Goal: Information Seeking & Learning: Learn about a topic

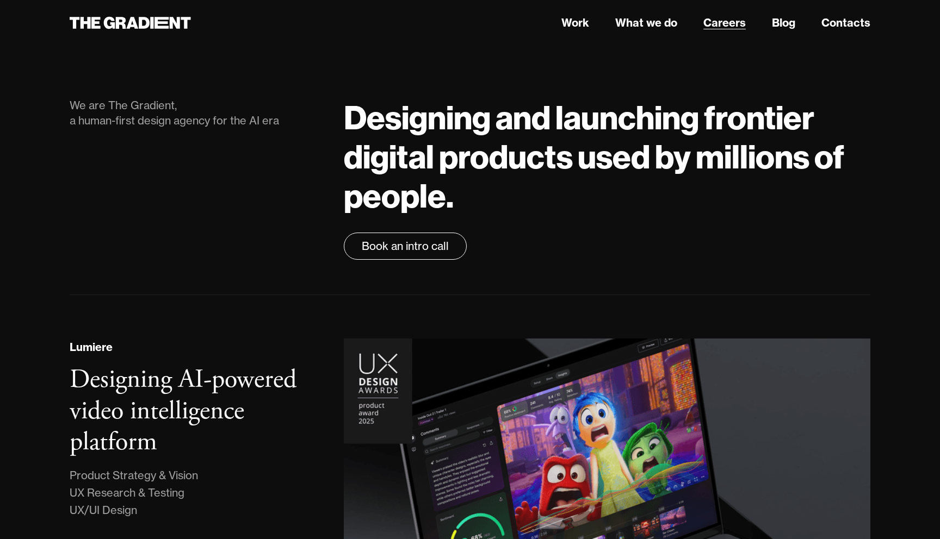
click at [732, 16] on link "Careers" at bounding box center [724, 23] width 42 height 16
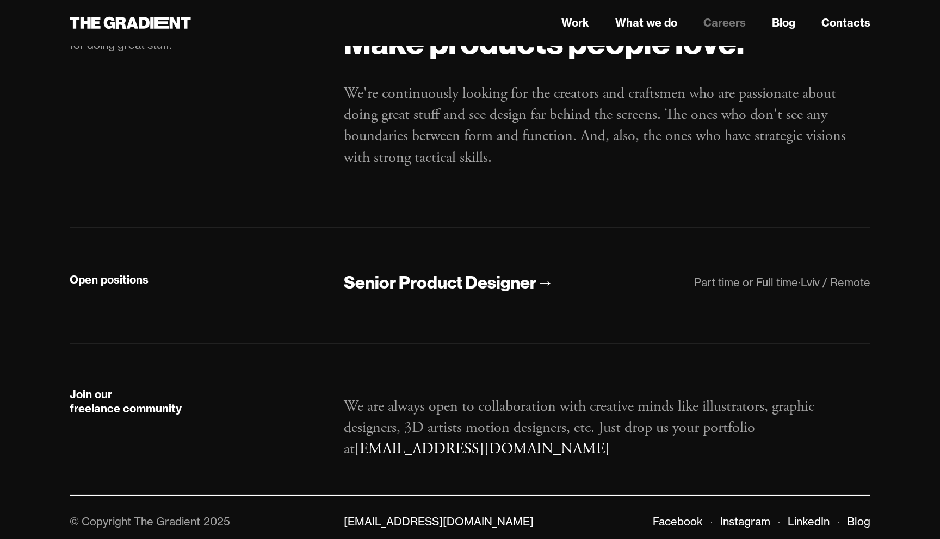
scroll to position [84, 0]
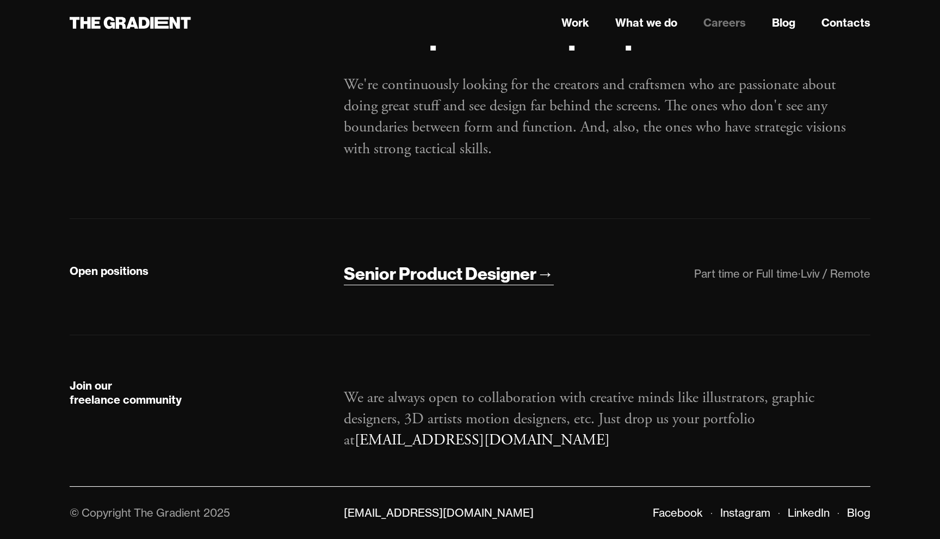
click at [452, 277] on div "Senior Product Designer" at bounding box center [440, 274] width 193 height 23
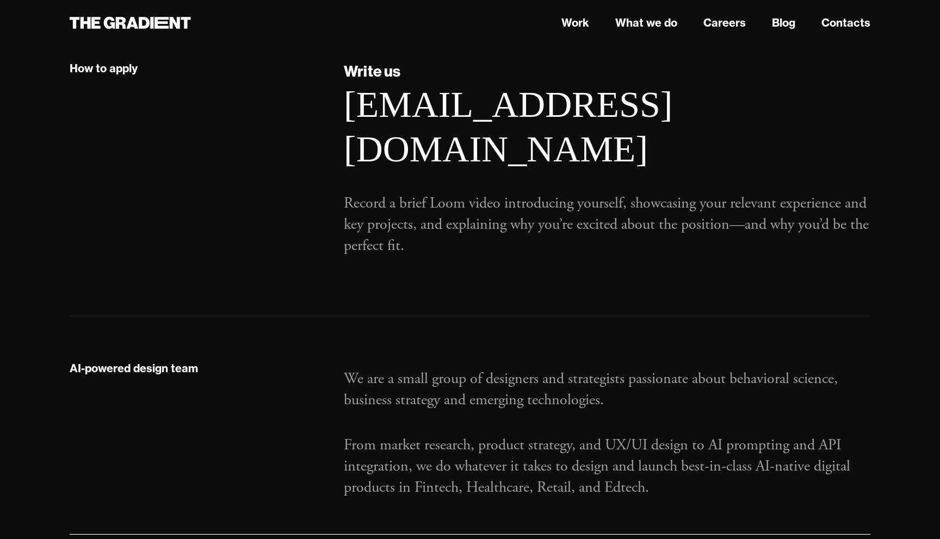
scroll to position [1008, 0]
